Goal: Find specific page/section

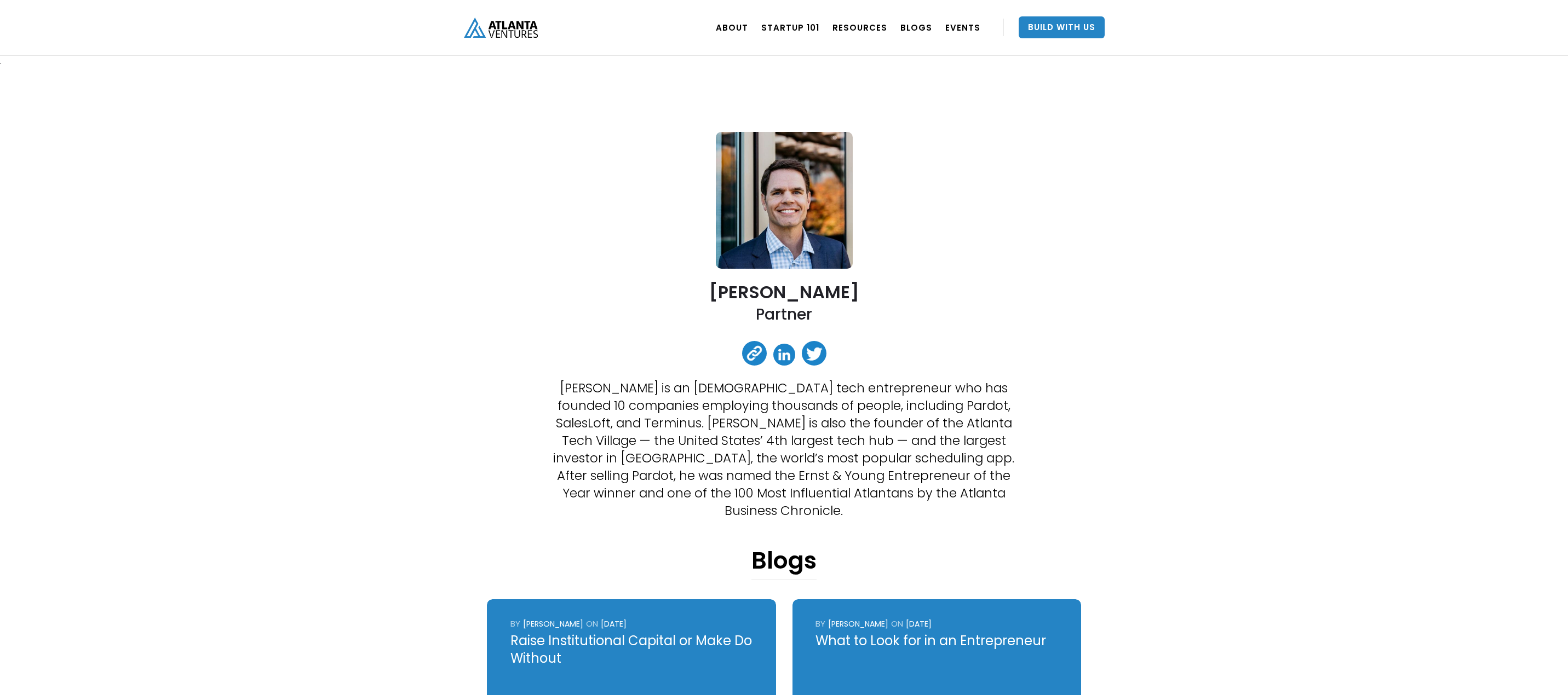
click at [478, 28] on img "home" at bounding box center [500, 28] width 74 height 20
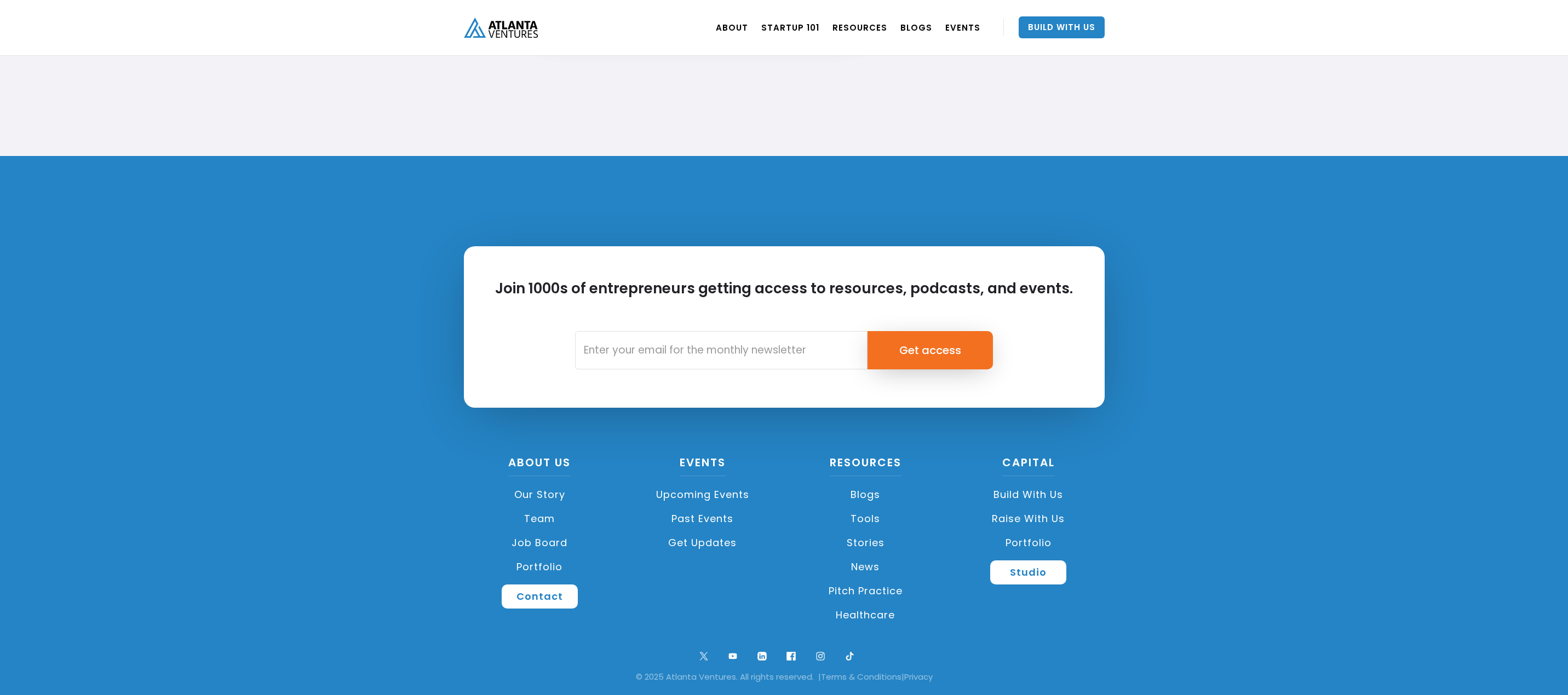
scroll to position [2472, 0]
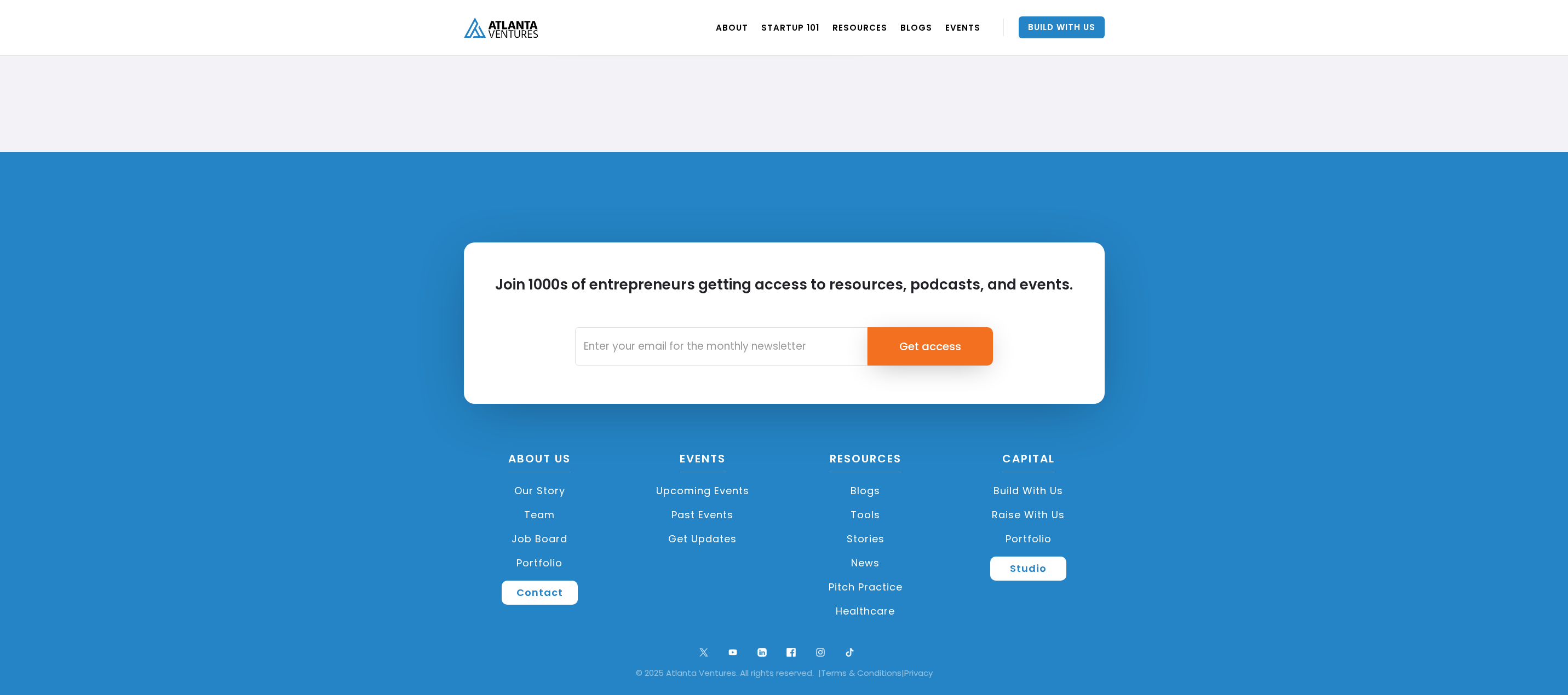
click at [544, 515] on link "Team" at bounding box center [540, 515] width 152 height 24
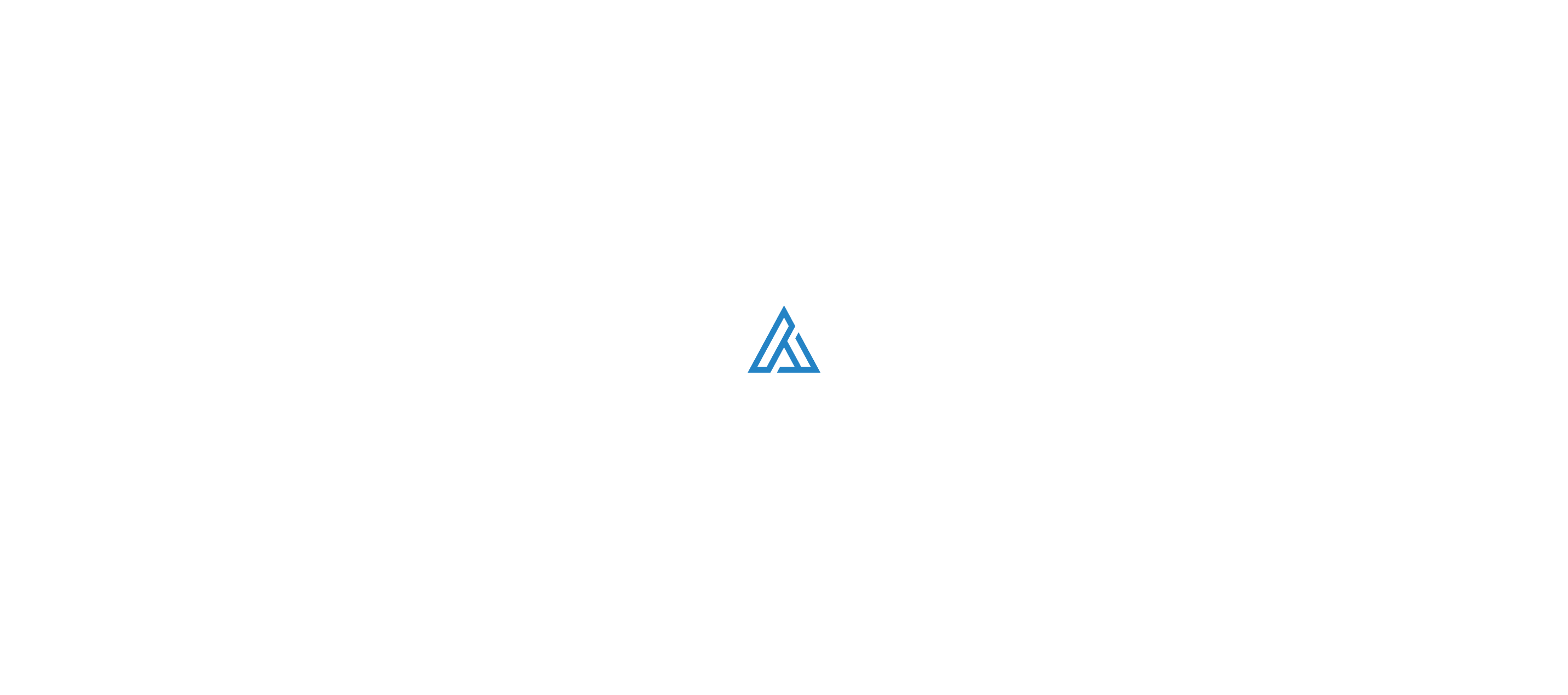
scroll to position [1400, 0]
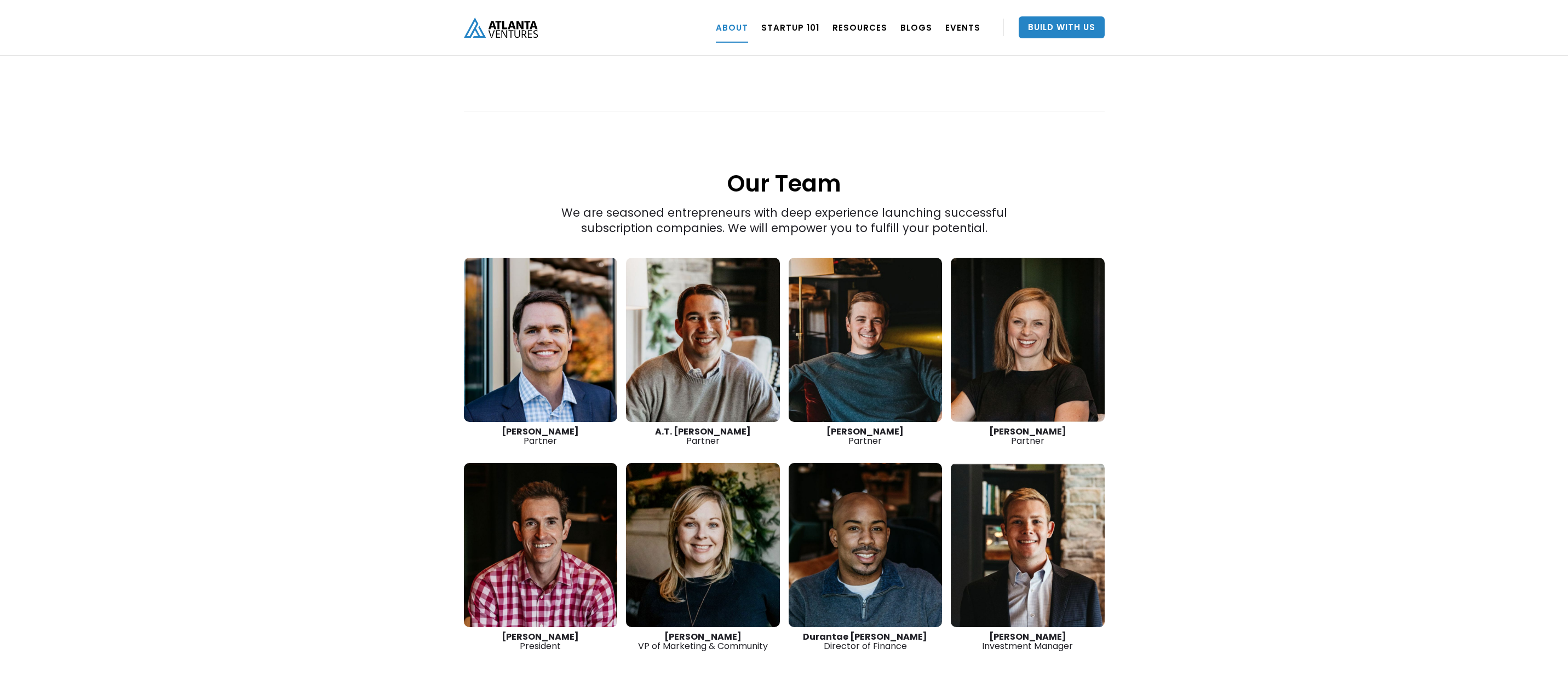
click at [1062, 377] on link at bounding box center [1027, 339] width 154 height 164
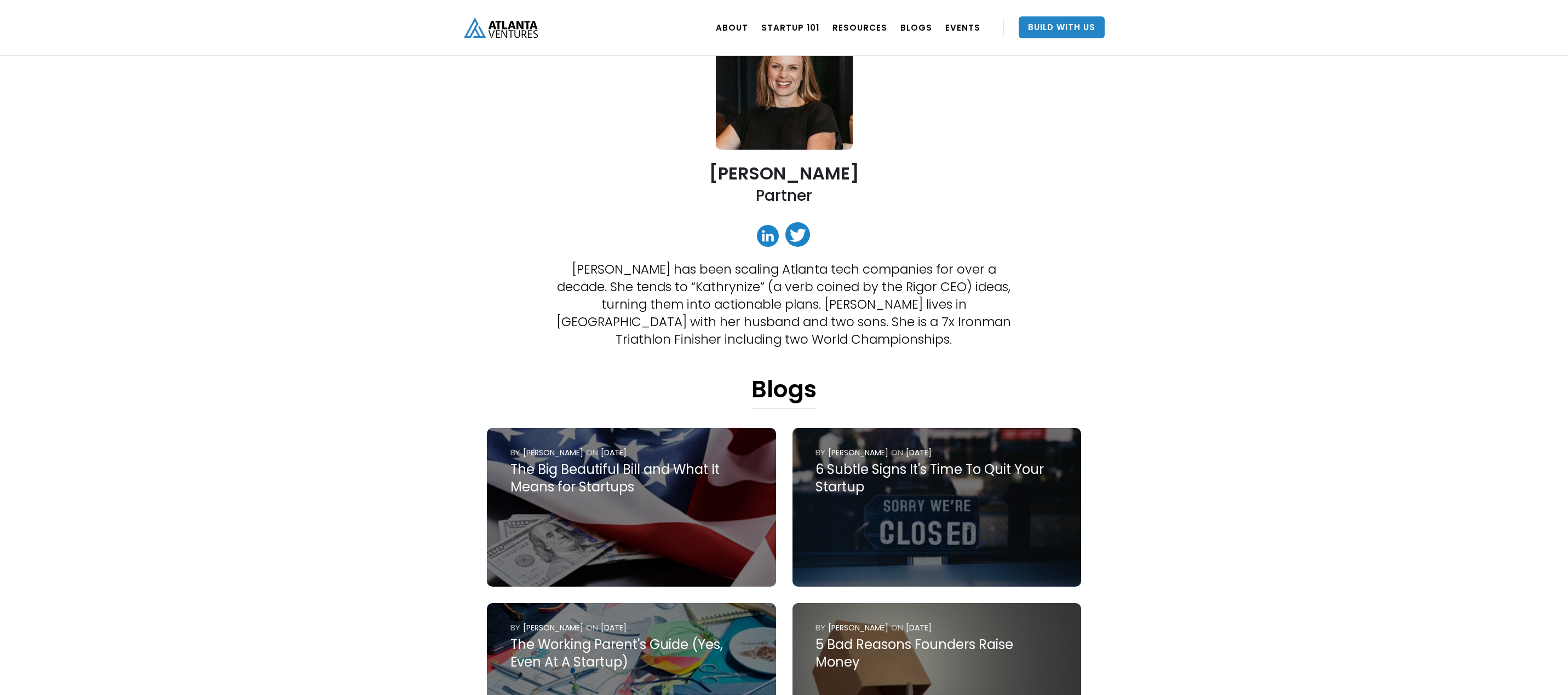
scroll to position [328, 0]
